Goal: Information Seeking & Learning: Check status

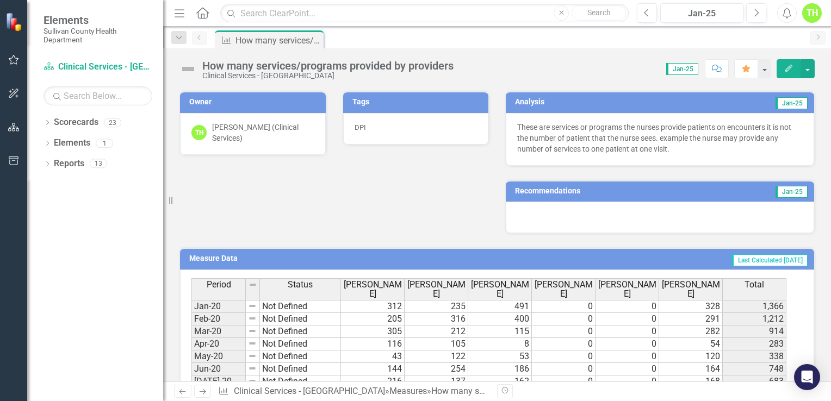
scroll to position [218, 0]
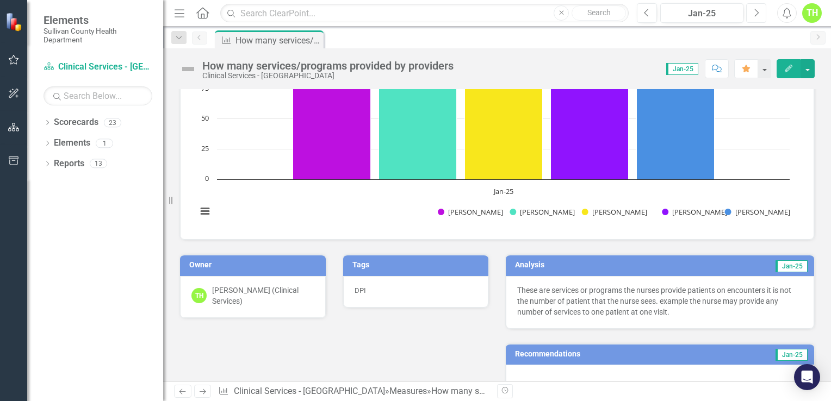
click at [756, 10] on icon "button" at bounding box center [757, 13] width 4 height 8
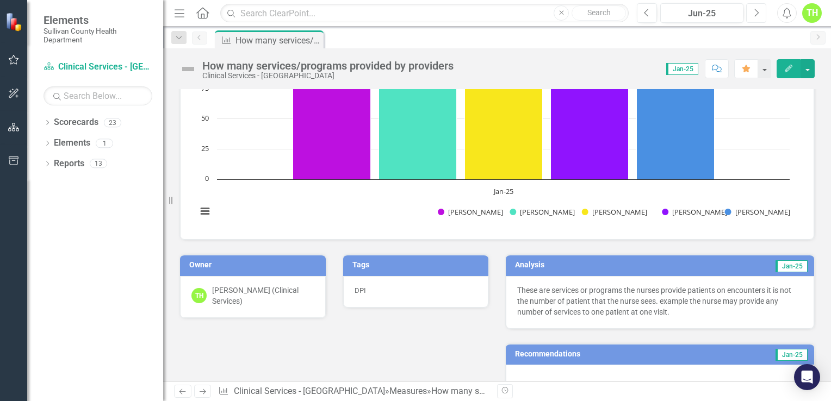
click at [756, 10] on icon "button" at bounding box center [757, 13] width 4 height 8
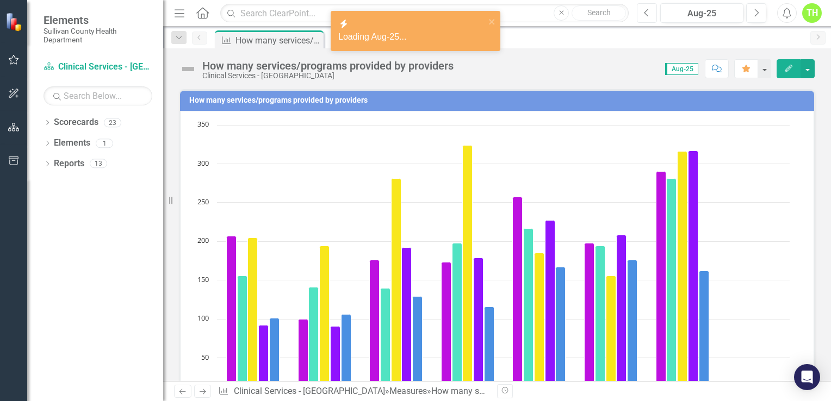
click at [649, 15] on icon "Previous" at bounding box center [647, 13] width 6 height 10
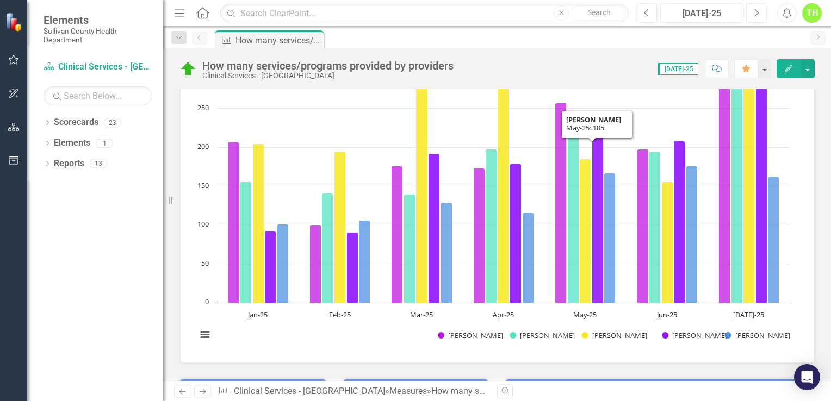
scroll to position [218, 0]
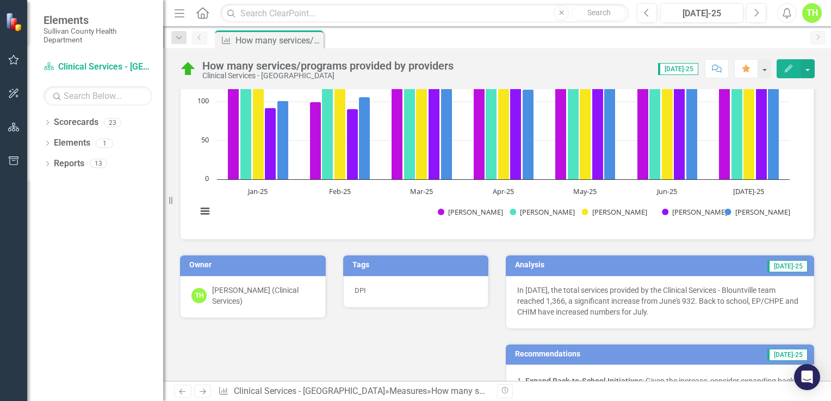
click at [517, 289] on p "In [DATE], the total services provided by the Clinical Services - Blountville t…" at bounding box center [659, 301] width 285 height 33
click at [517, 291] on p "In [DATE], the total services provided by the Clinical Services - Blountville t…" at bounding box center [659, 301] width 285 height 33
click at [659, 314] on p "In [DATE], the total services provided by the Clinical Services - Blountville t…" at bounding box center [659, 301] width 285 height 33
click at [661, 308] on p "In [DATE], the total services provided by the Clinical Services - Blountville t…" at bounding box center [659, 301] width 285 height 33
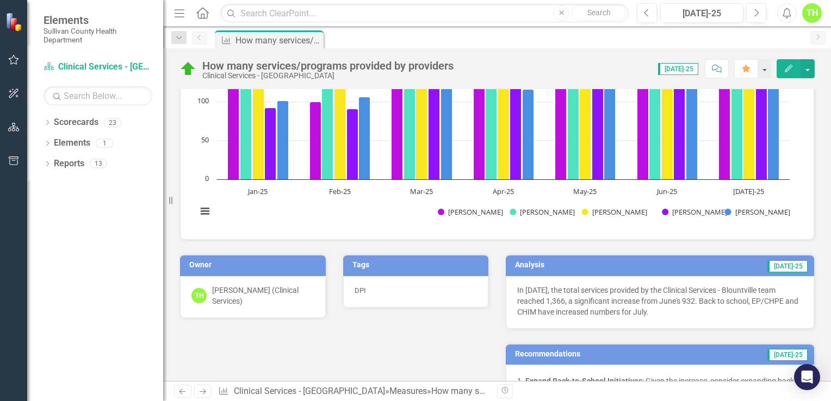
drag, startPoint x: 664, startPoint y: 310, endPoint x: 609, endPoint y: 288, distance: 59.1
click at [609, 288] on p "In [DATE], the total services provided by the Clinical Services - Blountville t…" at bounding box center [659, 301] width 285 height 33
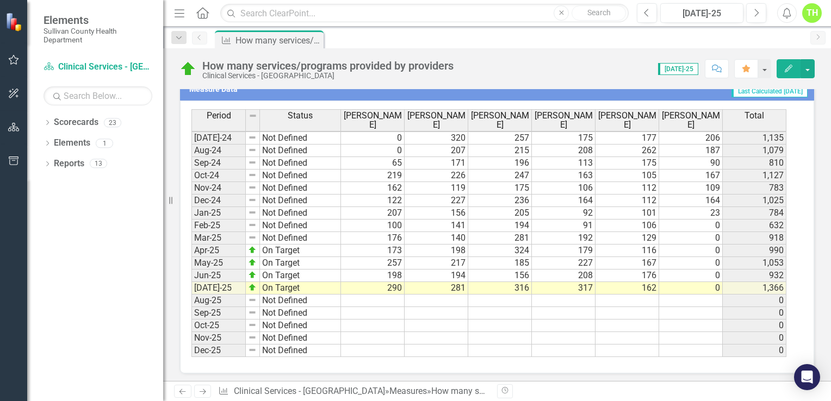
scroll to position [403, 0]
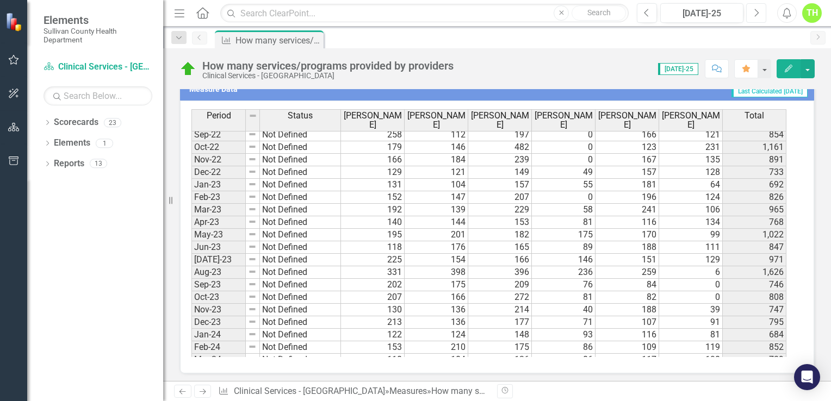
click at [754, 15] on icon "Next" at bounding box center [756, 13] width 6 height 10
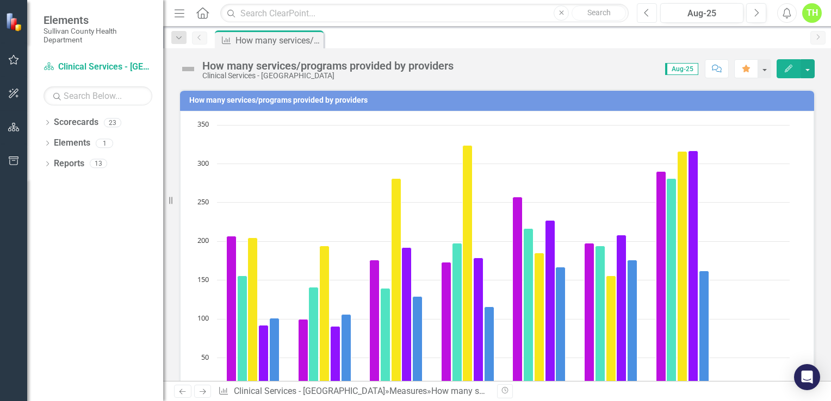
click at [646, 16] on icon "Previous" at bounding box center [647, 13] width 6 height 10
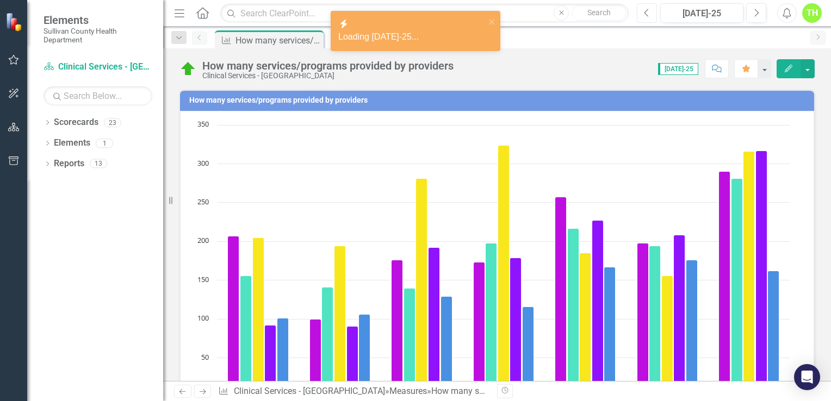
click at [646, 16] on icon "Previous" at bounding box center [647, 13] width 6 height 10
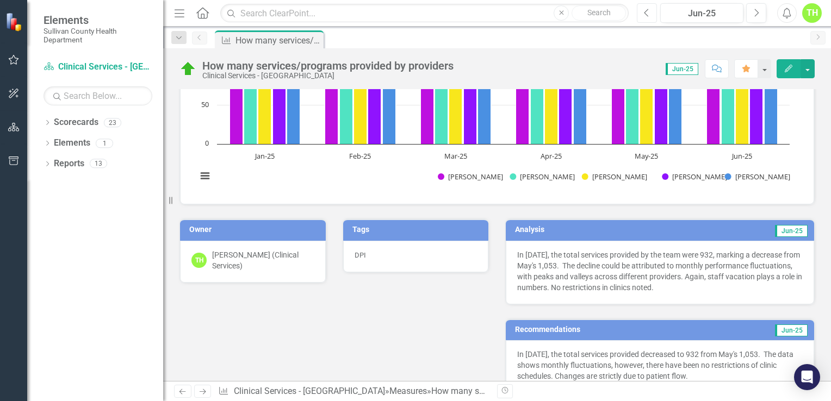
scroll to position [272, 0]
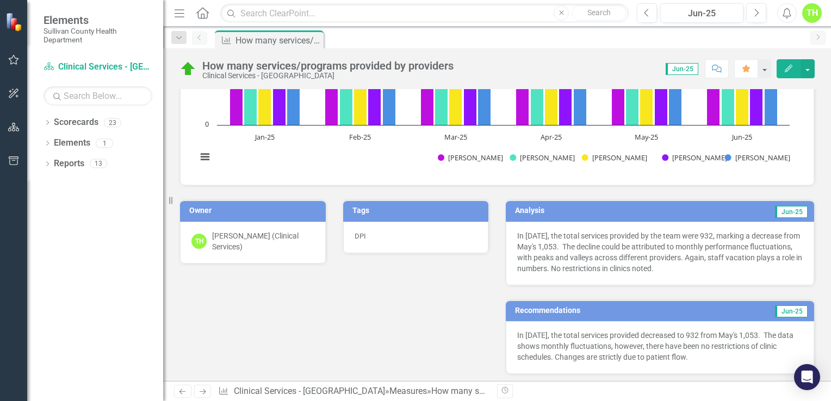
click at [517, 235] on p "In [DATE], the total services provided by the team were 932, marking a decrease…" at bounding box center [659, 253] width 285 height 44
drag, startPoint x: 514, startPoint y: 235, endPoint x: 694, endPoint y: 276, distance: 184.7
click at [694, 276] on div "In [DATE], the total services provided by the team were 932, marking a decrease…" at bounding box center [660, 254] width 308 height 64
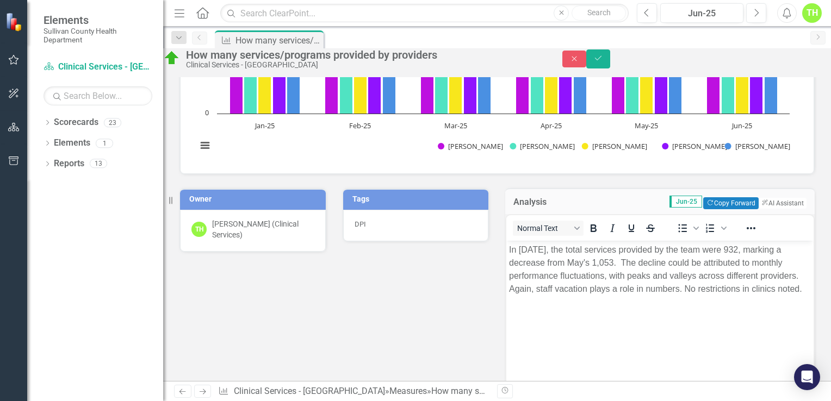
scroll to position [0, 0]
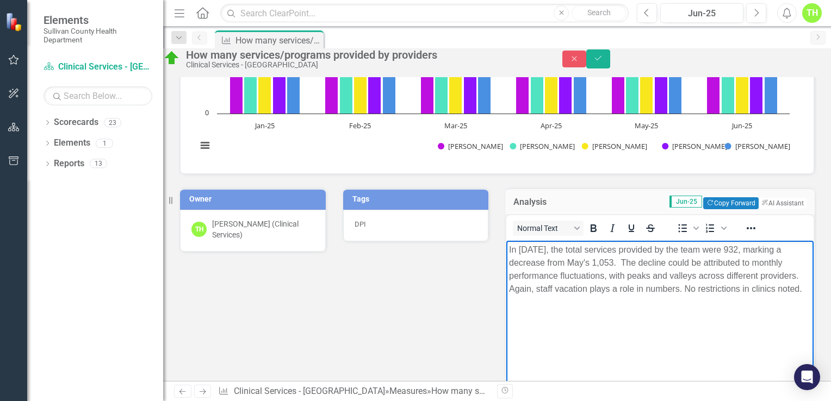
click at [508, 249] on body "In [DATE], the total services provided by the team were 932, marking a decrease…" at bounding box center [659, 322] width 307 height 163
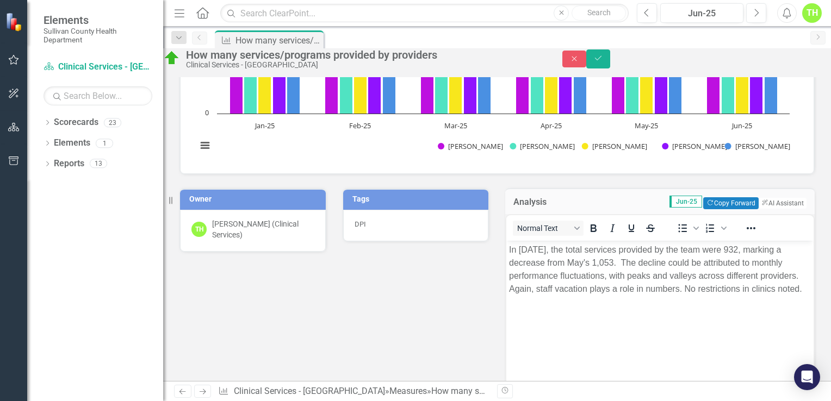
drag, startPoint x: 1015, startPoint y: 448, endPoint x: 611, endPoint y: 263, distance: 444.5
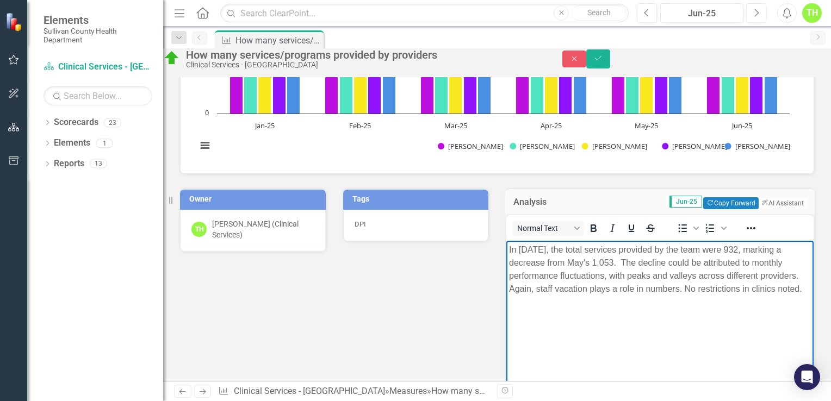
drag, startPoint x: 641, startPoint y: 327, endPoint x: 1008, endPoint y: 452, distance: 387.1
click at [506, 241] on html "In [DATE], the total services provided by the team were 932, marking a decrease…" at bounding box center [659, 322] width 307 height 163
copy p "In [DATE], the total services provided by the team were 932, marking a decrease…"
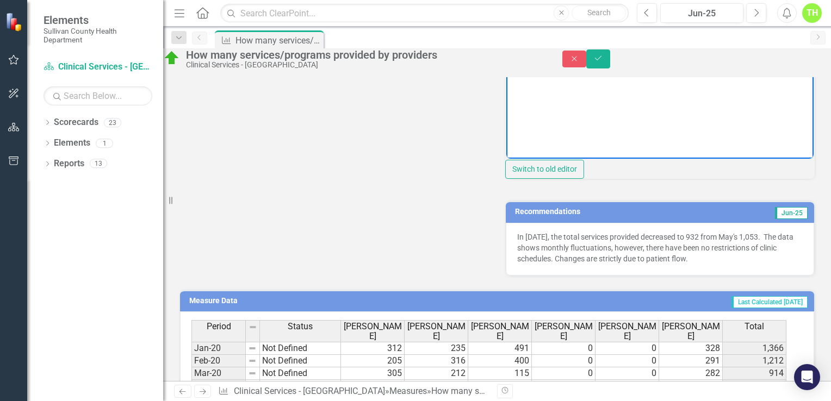
click at [517, 264] on p "In [DATE], the total services provided decreased to 932 from May's 1,053. The d…" at bounding box center [659, 248] width 285 height 33
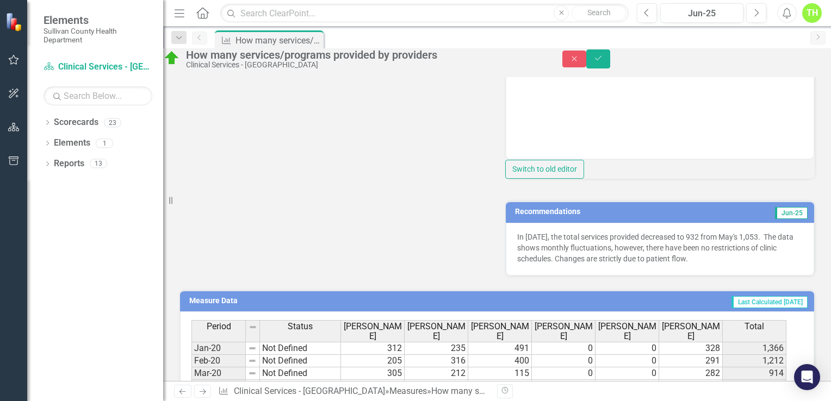
click at [512, 274] on div "In [DATE], the total services provided decreased to 932 from May's 1,053. The d…" at bounding box center [660, 249] width 308 height 53
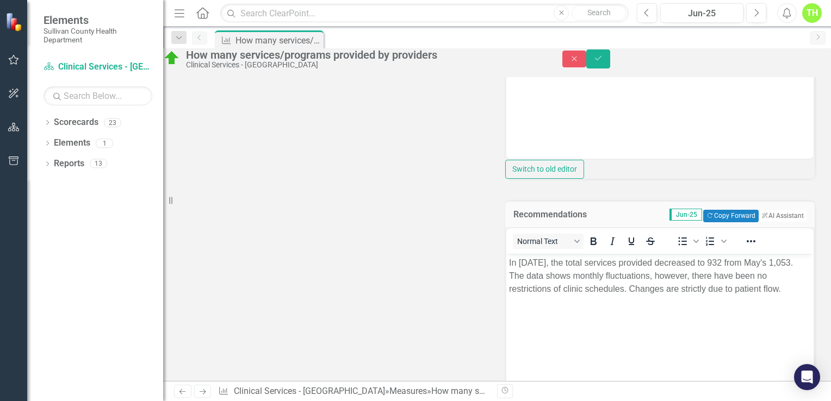
scroll to position [0, 0]
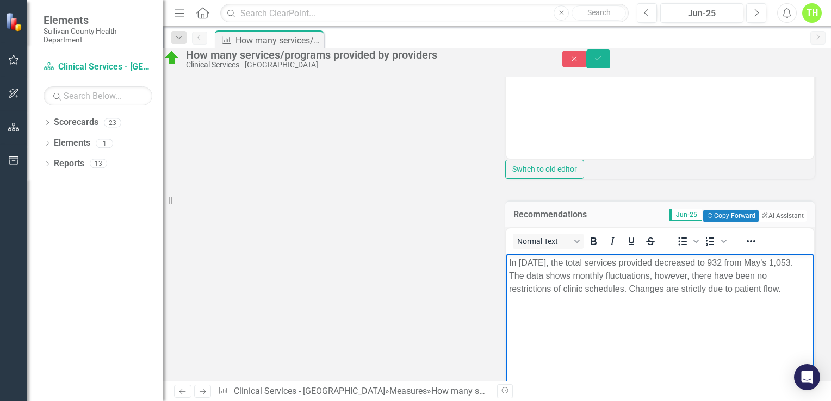
drag, startPoint x: 509, startPoint y: 262, endPoint x: 581, endPoint y: 300, distance: 81.2
click at [581, 295] on p "In [DATE], the total services provided decreased to 932 from May's 1,053. The d…" at bounding box center [660, 275] width 302 height 39
copy p "In [DATE], the total services provided decreased to 932 from May's 1,053. The d…"
click at [586, 59] on button "Close" at bounding box center [574, 59] width 24 height 17
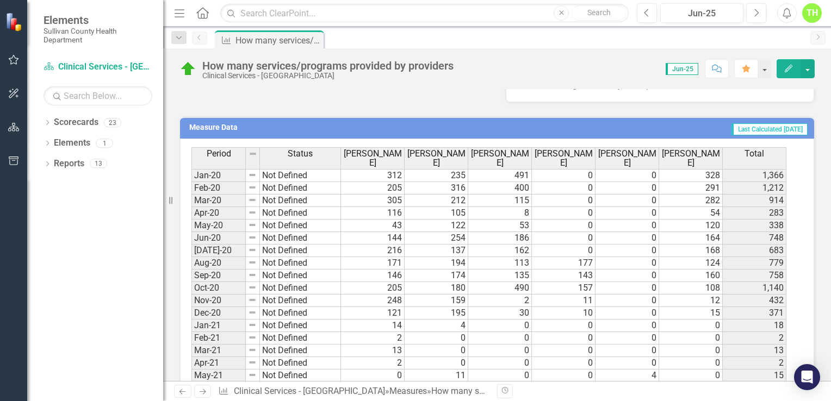
scroll to position [539, 0]
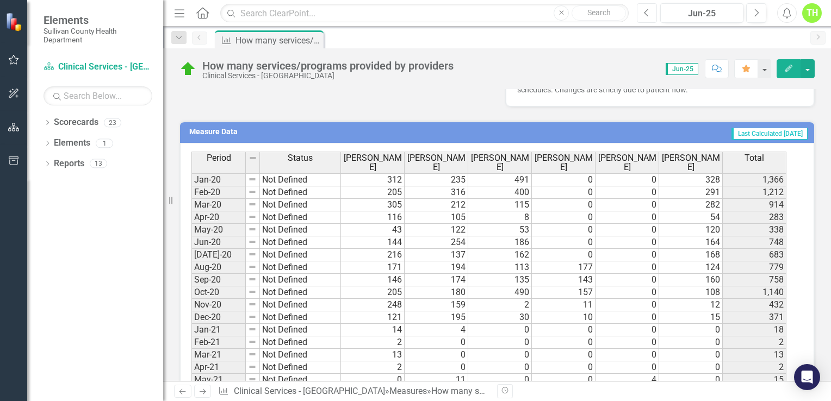
click at [644, 11] on icon "Previous" at bounding box center [647, 13] width 6 height 10
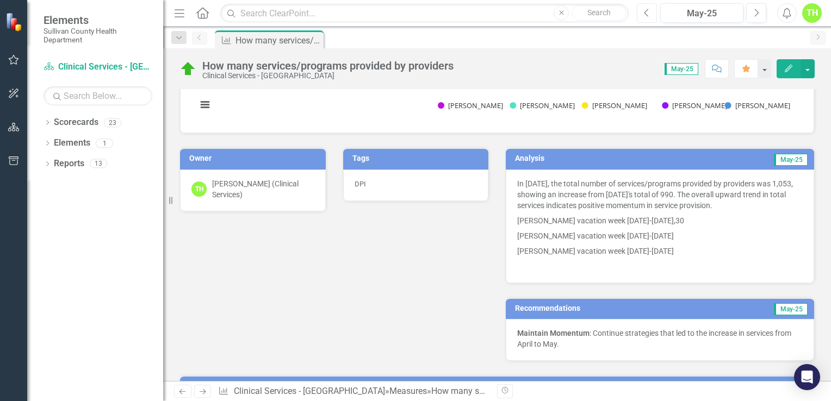
scroll to position [381, 0]
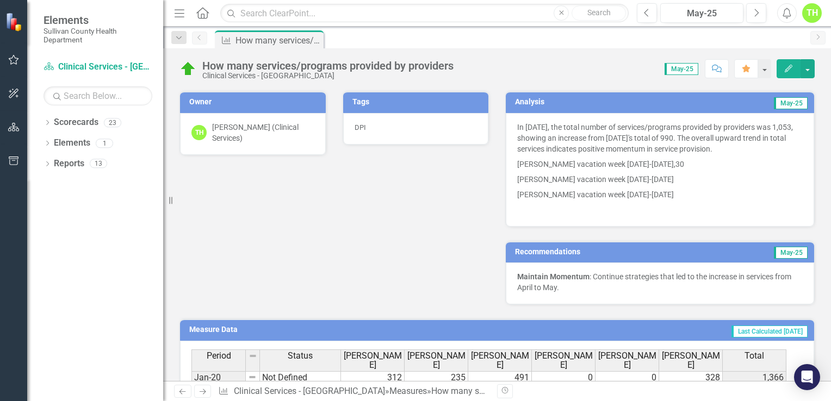
click at [517, 123] on p "In [DATE], the total number of services/programs provided by providers was 1,05…" at bounding box center [659, 139] width 285 height 35
click at [513, 119] on div "In [DATE], the total number of services/programs provided by providers was 1,05…" at bounding box center [660, 170] width 308 height 114
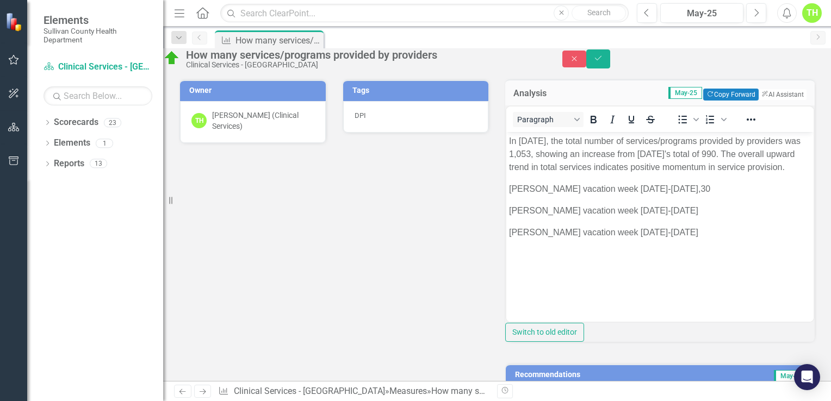
scroll to position [0, 0]
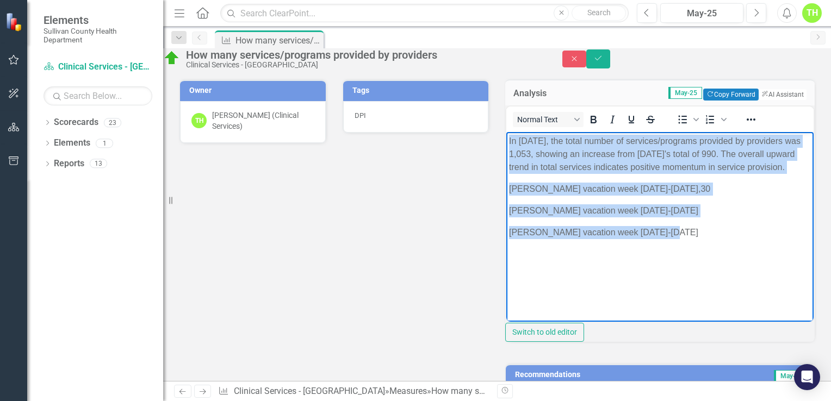
drag, startPoint x: 507, startPoint y: 142, endPoint x: 674, endPoint y: 251, distance: 199.2
click at [674, 251] on body "In [DATE], the total number of services/programs provided by providers was 1,05…" at bounding box center [659, 213] width 307 height 163
copy body "In [DATE], the total number of services/programs provided by providers was 1,05…"
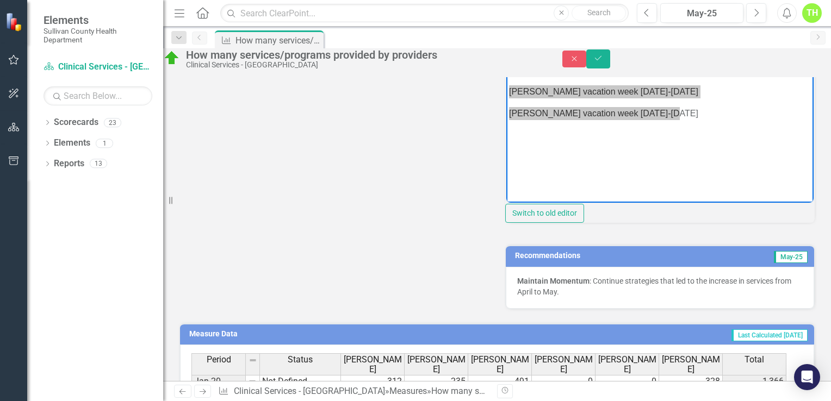
scroll to position [544, 0]
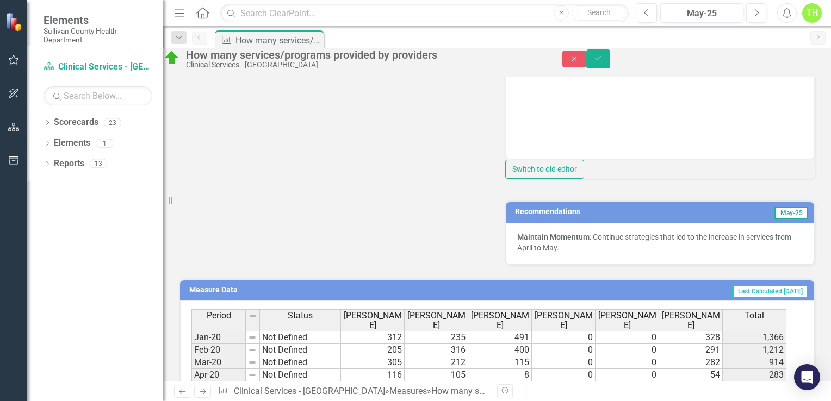
click at [518, 241] on strong "Maintain Momentum" at bounding box center [553, 237] width 72 height 9
click at [517, 241] on strong "Maintain Momentum" at bounding box center [553, 237] width 72 height 9
click at [512, 265] on div "Maintain Momentum : Continue strategies that led to the increase in services fr…" at bounding box center [660, 244] width 308 height 42
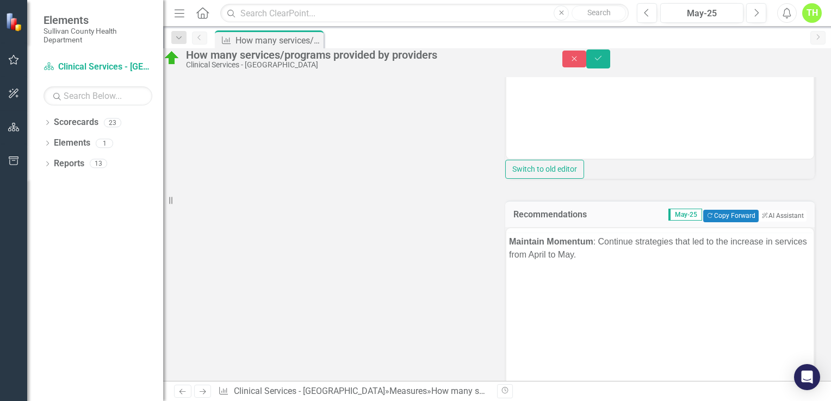
scroll to position [0, 0]
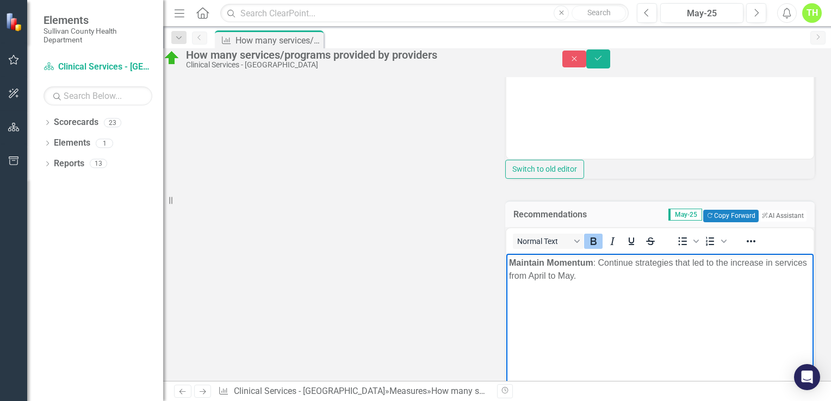
drag, startPoint x: 510, startPoint y: 260, endPoint x: 612, endPoint y: 277, distance: 103.6
click at [612, 277] on p "Maintain Momentum : Continue strategies that led to the increase in services fr…" at bounding box center [660, 269] width 302 height 26
copy p "Maintain Momentum : Continue strategies that led to the increase in services fr…"
click at [579, 63] on icon "Close" at bounding box center [574, 59] width 10 height 8
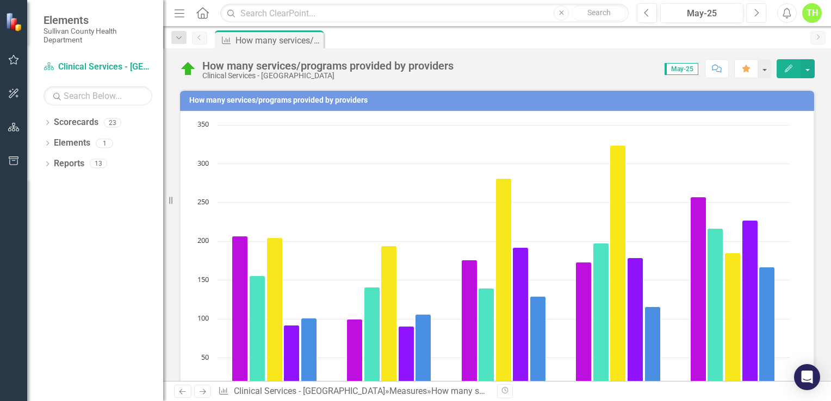
click at [760, 9] on button "Next" at bounding box center [756, 13] width 20 height 20
click at [760, 10] on button "Next" at bounding box center [756, 13] width 20 height 20
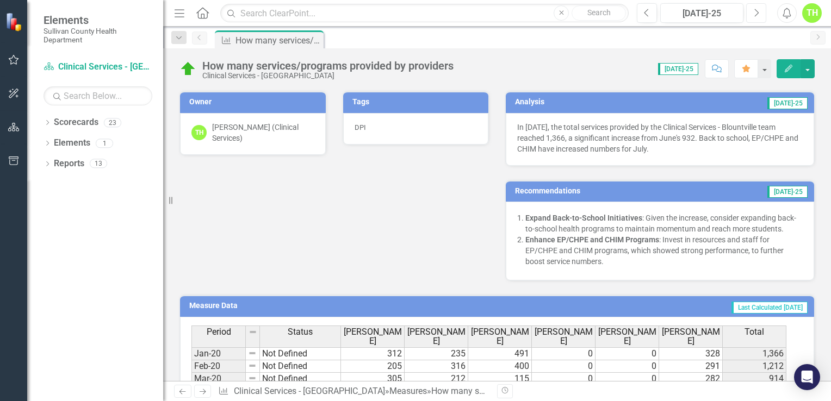
scroll to position [326, 0]
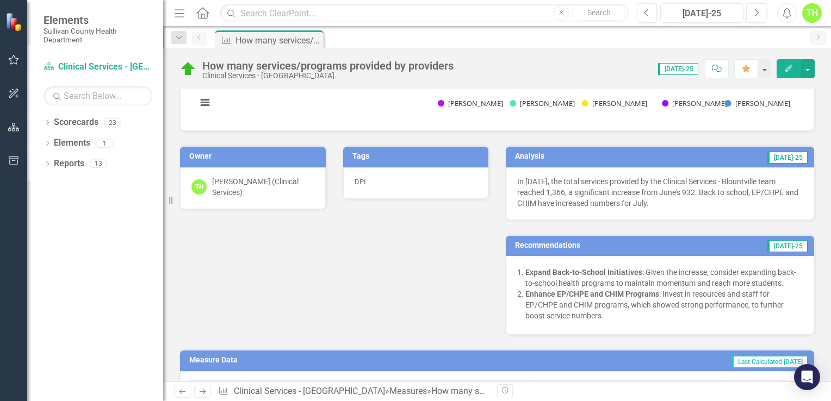
click at [517, 180] on p "In [DATE], the total services provided by the Clinical Services - Blountville t…" at bounding box center [659, 192] width 285 height 33
click at [517, 179] on p "In [DATE], the total services provided by the Clinical Services - Blountville t…" at bounding box center [659, 192] width 285 height 33
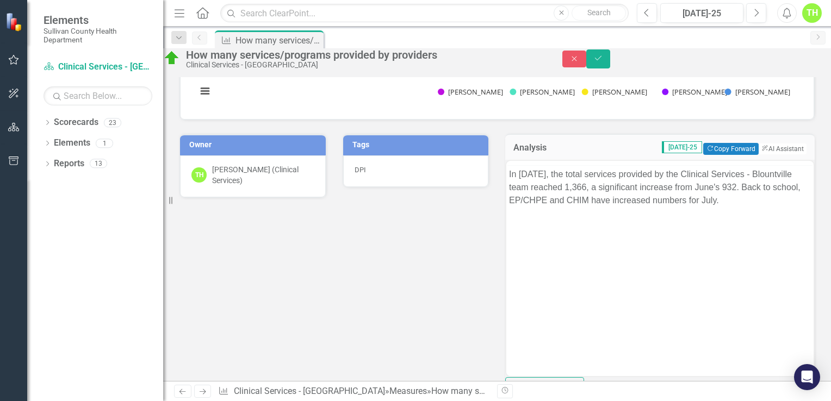
scroll to position [0, 0]
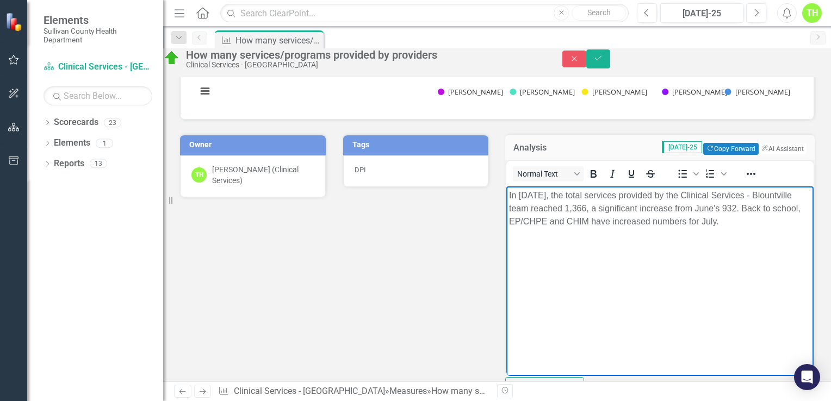
drag, startPoint x: 508, startPoint y: 195, endPoint x: 782, endPoint y: 239, distance: 277.0
click at [782, 239] on body "In [DATE], the total services provided by the Clinical Services - Blountville t…" at bounding box center [659, 268] width 307 height 163
copy p "In [DATE], the total services provided by the Clinical Services - Blountville t…"
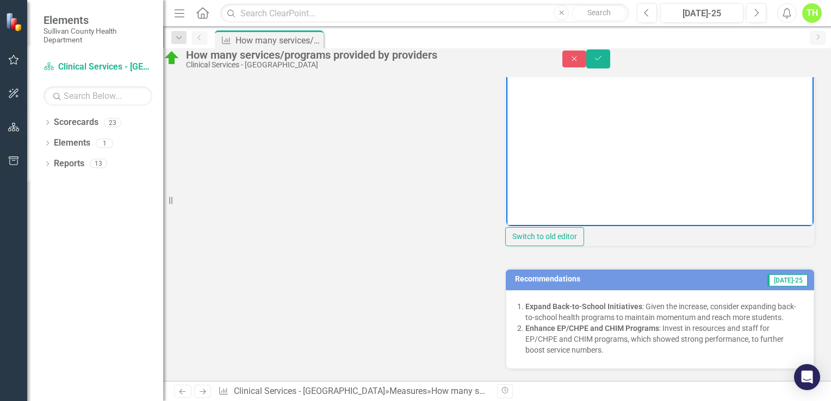
scroll to position [544, 0]
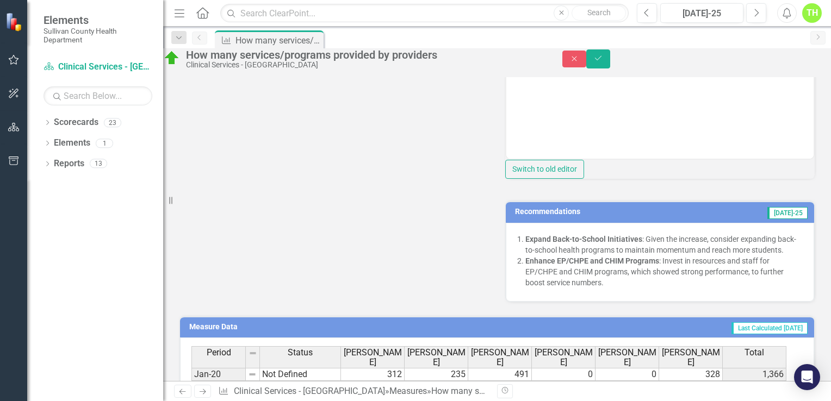
click at [519, 268] on div "Expand Back-to-School Initiatives : Given the increase, consider expanding back…" at bounding box center [660, 262] width 308 height 79
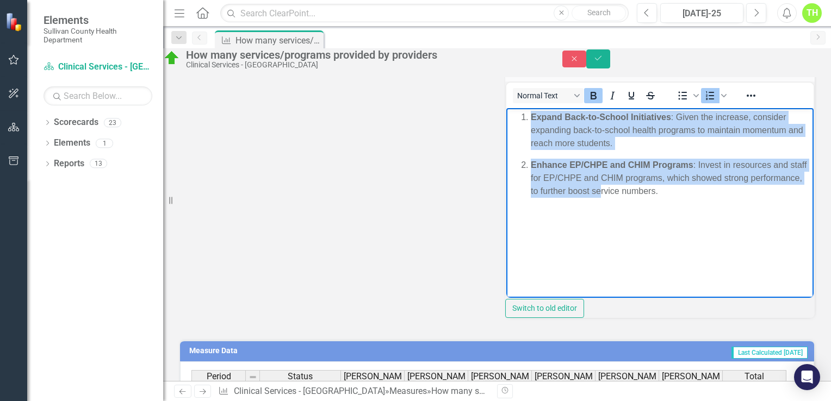
scroll to position [722, 0]
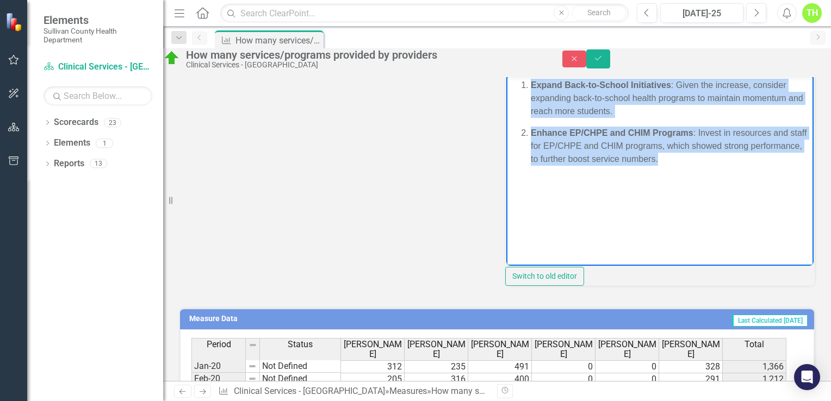
drag, startPoint x: 518, startPoint y: 86, endPoint x: 721, endPoint y: 198, distance: 232.4
click at [721, 198] on body "Expand Back-to-School Initiatives : Given the increase, consider expanding back…" at bounding box center [659, 157] width 307 height 163
copy ol "Expand Back-to-School Initiatives : Given the increase, consider expanding back…"
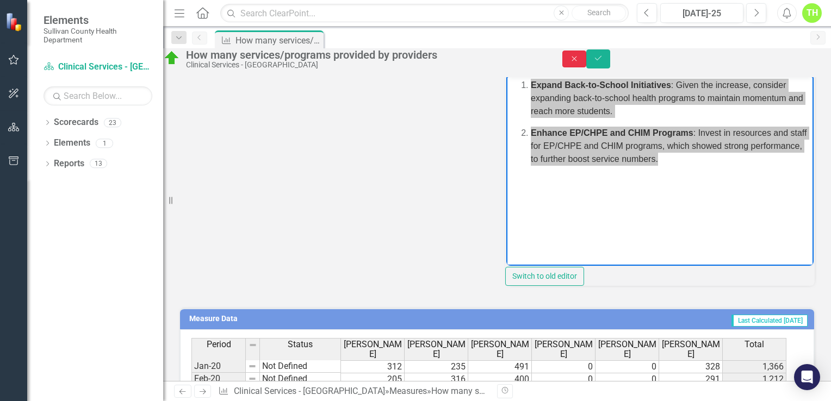
click at [576, 61] on icon "button" at bounding box center [573, 58] width 5 height 5
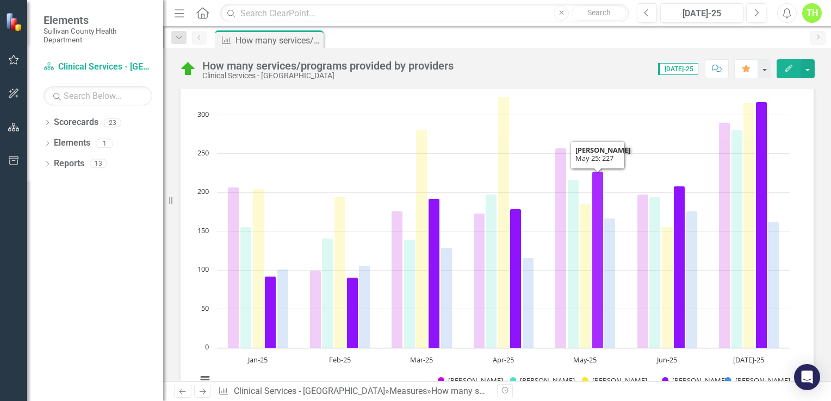
scroll to position [7, 0]
